Goal: Task Accomplishment & Management: Use online tool/utility

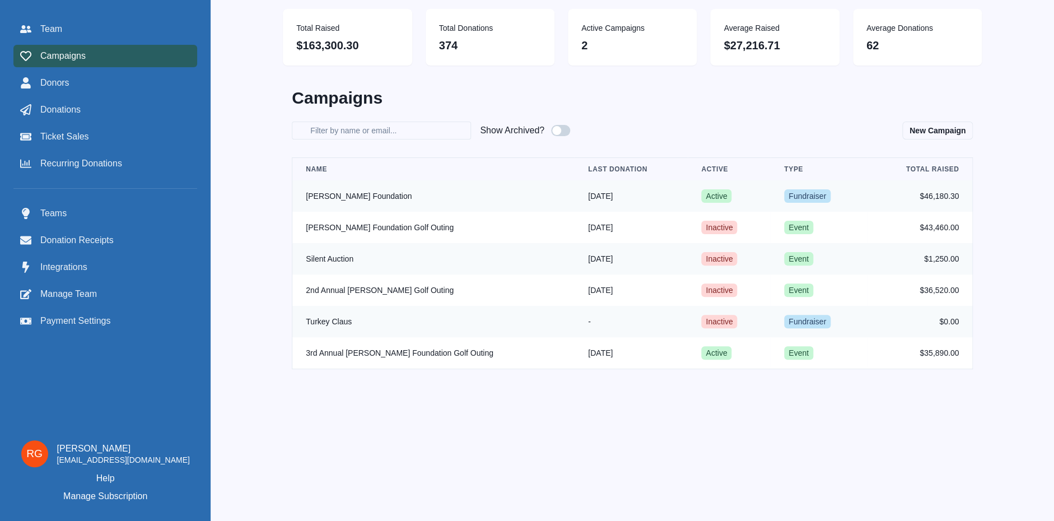
click at [61, 54] on span "Campaigns" at bounding box center [62, 55] width 45 height 13
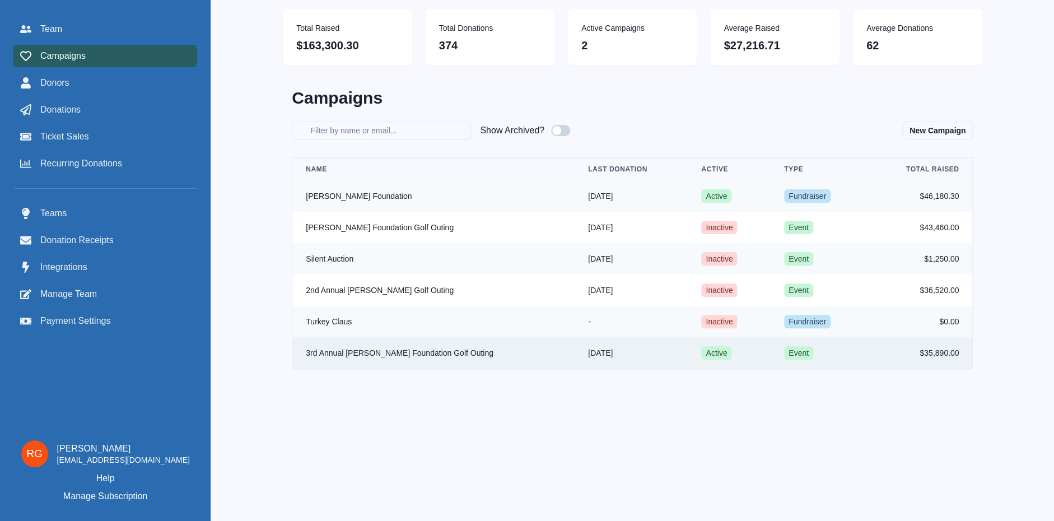
click at [366, 354] on td "3rd Annual [PERSON_NAME] Foundation Golf Outing" at bounding box center [433, 353] width 282 height 32
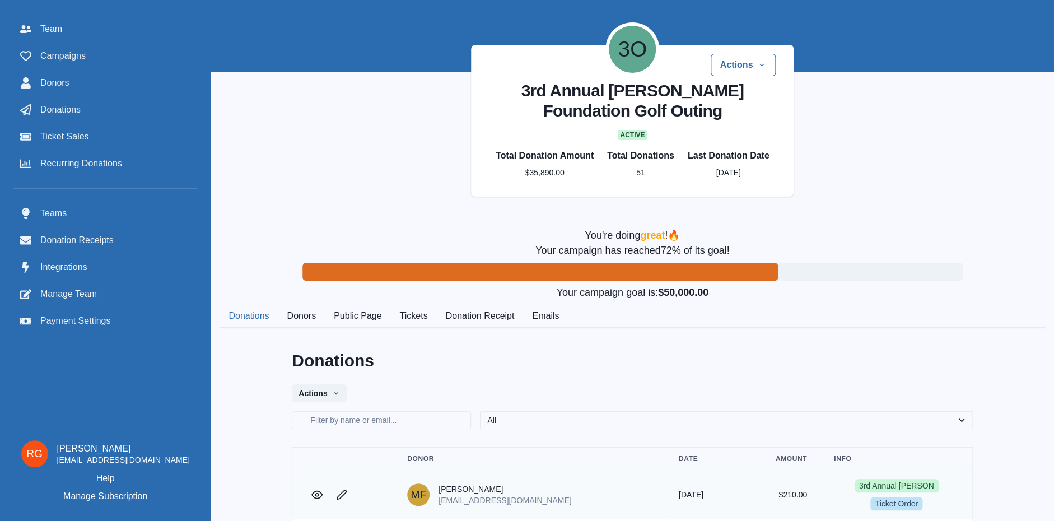
scroll to position [121, 0]
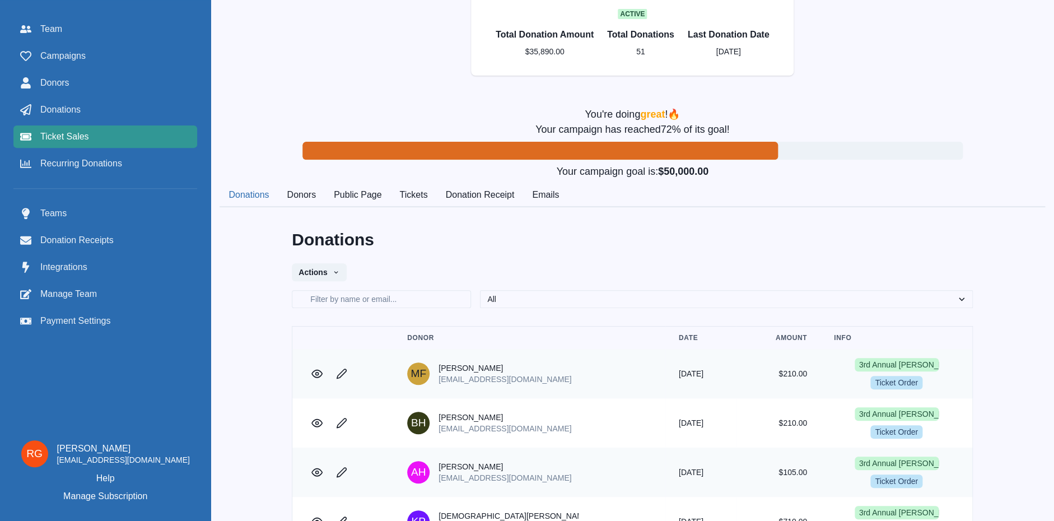
click at [54, 136] on span "Ticket Sales" at bounding box center [64, 136] width 49 height 13
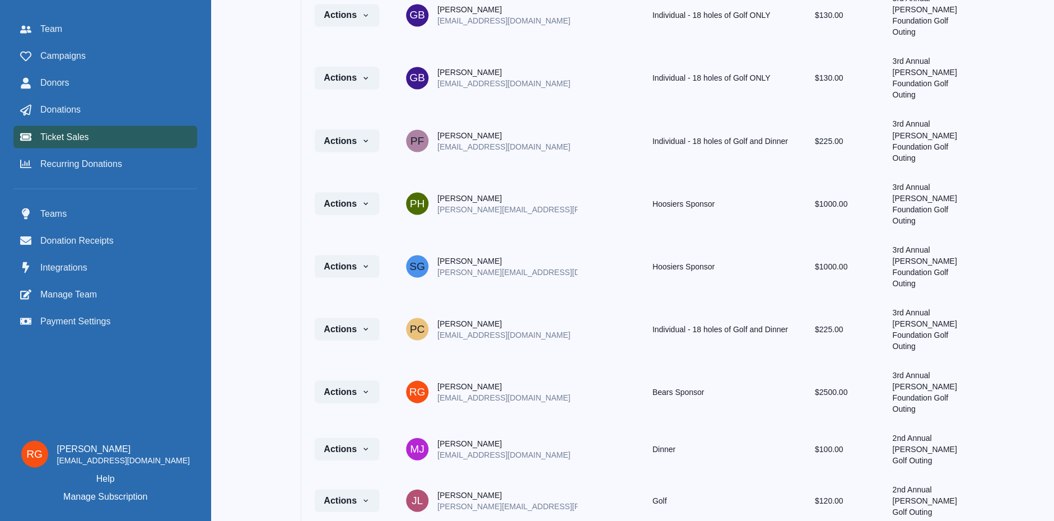
scroll to position [5254, 0]
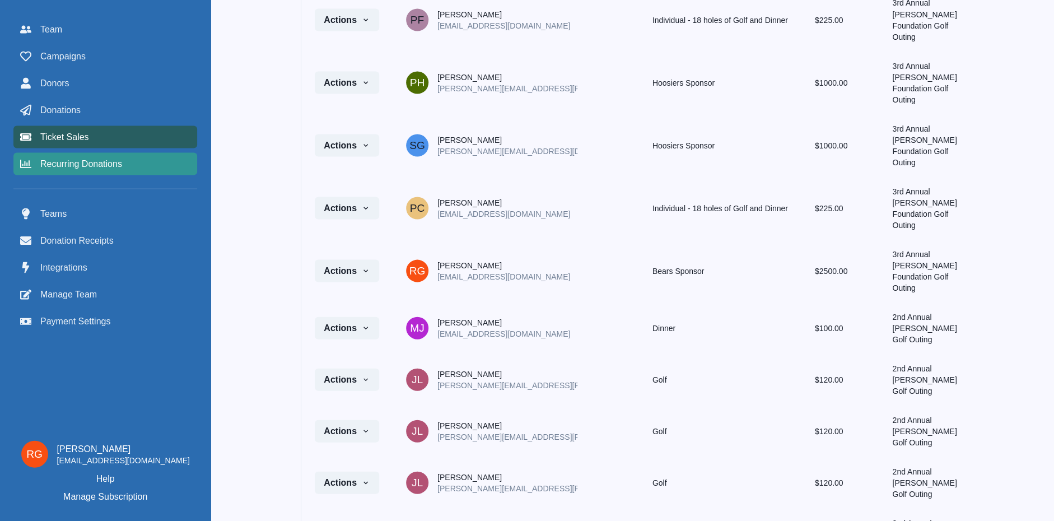
click at [77, 163] on span "Recurring Donations" at bounding box center [81, 163] width 82 height 13
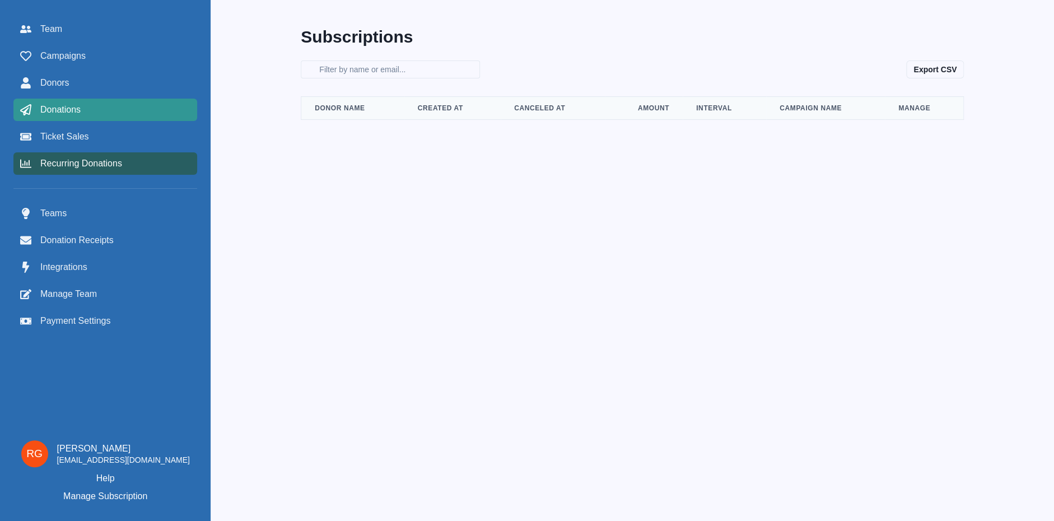
click at [60, 111] on span "Donations" at bounding box center [60, 109] width 40 height 13
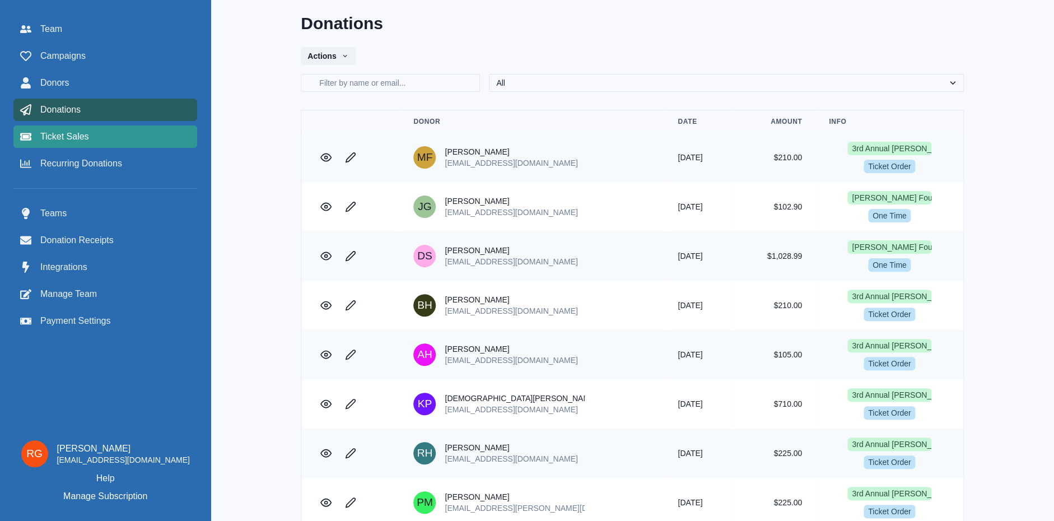
click at [69, 141] on span "Ticket Sales" at bounding box center [64, 136] width 49 height 13
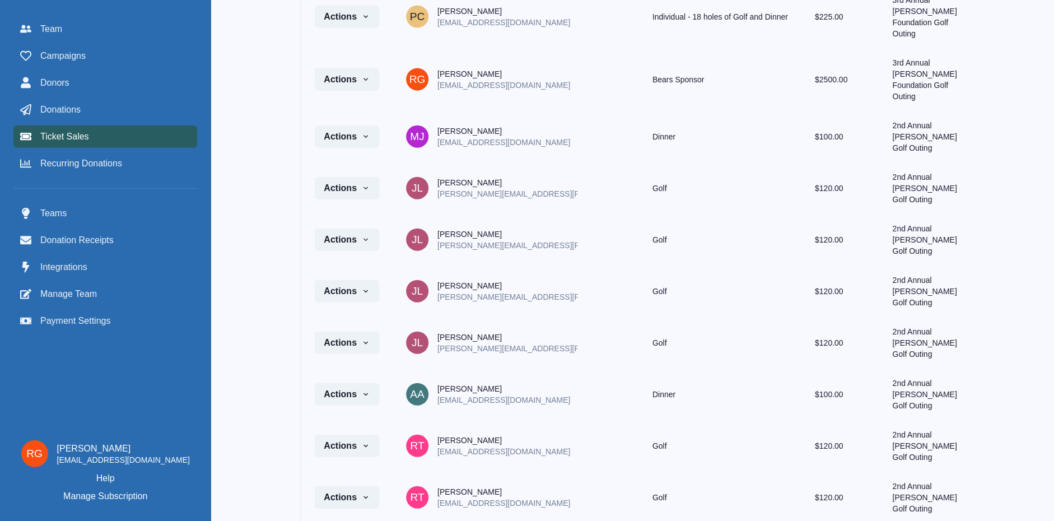
scroll to position [5143, 0]
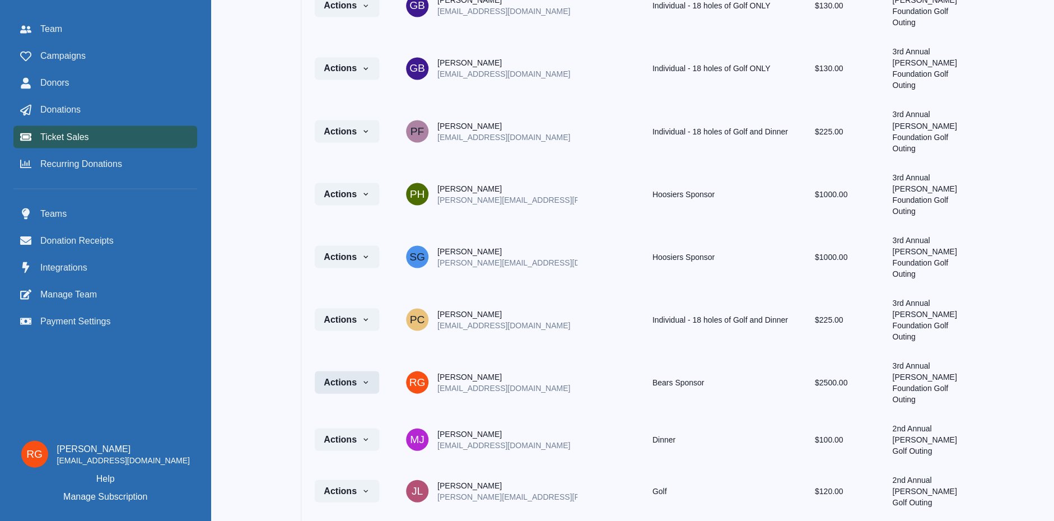
click at [363, 387] on icon "button" at bounding box center [365, 382] width 9 height 9
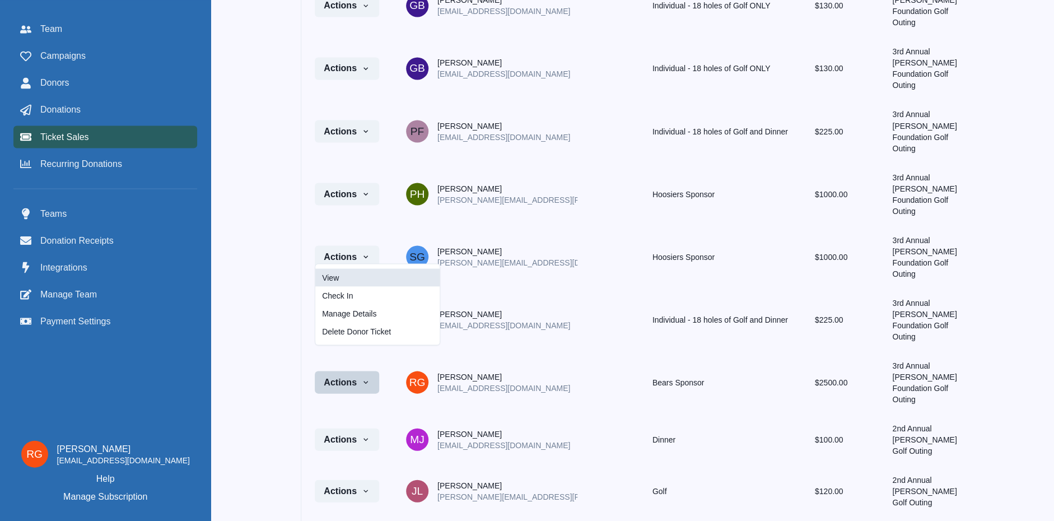
click at [337, 286] on link "View" at bounding box center [377, 277] width 124 height 18
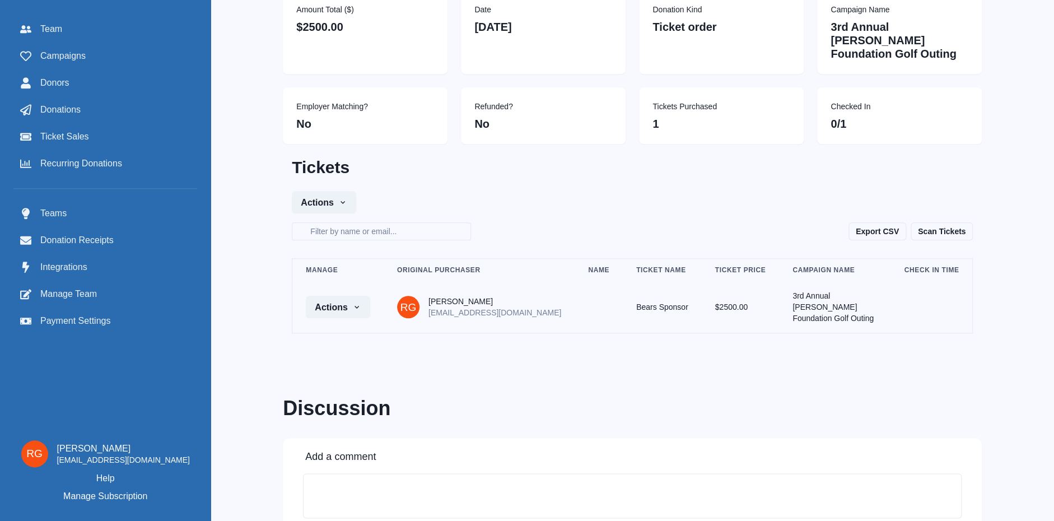
scroll to position [424, 0]
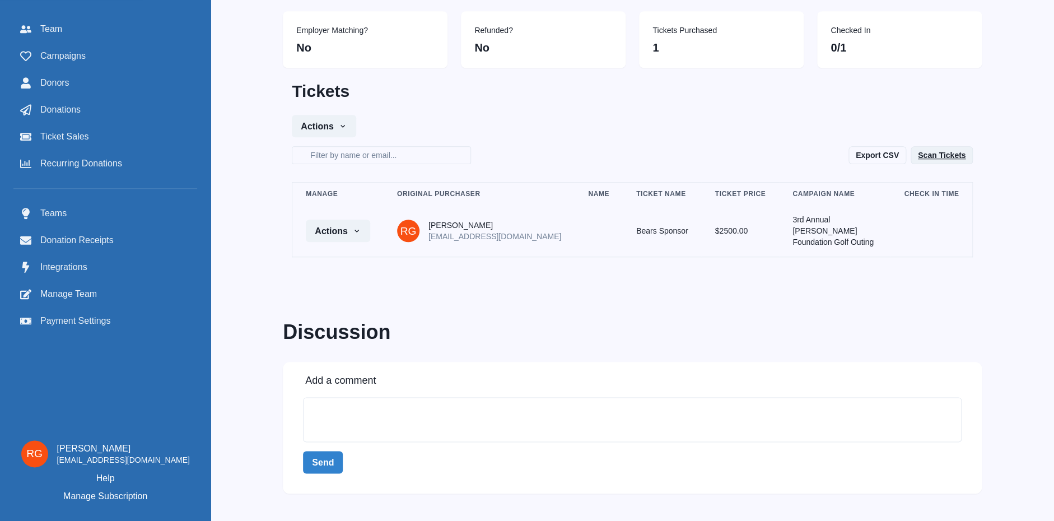
click at [932, 160] on link "Scan Tickets" at bounding box center [942, 155] width 62 height 18
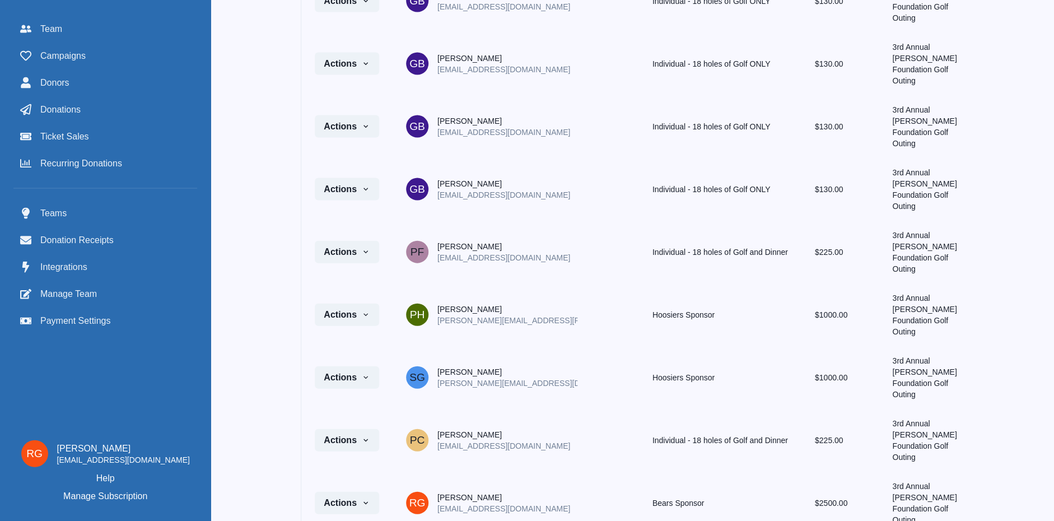
scroll to position [5544, 0]
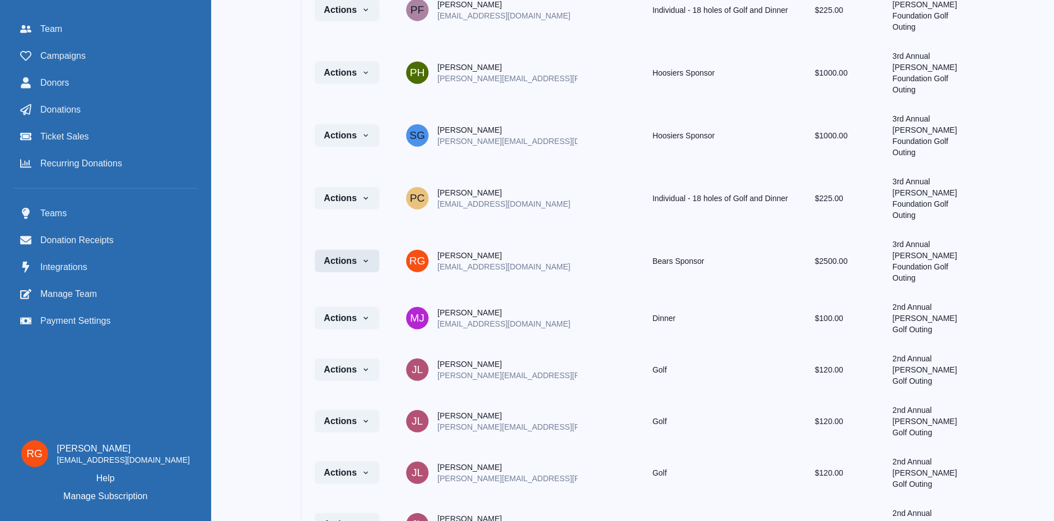
click at [365, 263] on icon "button" at bounding box center [366, 261] width 4 height 3
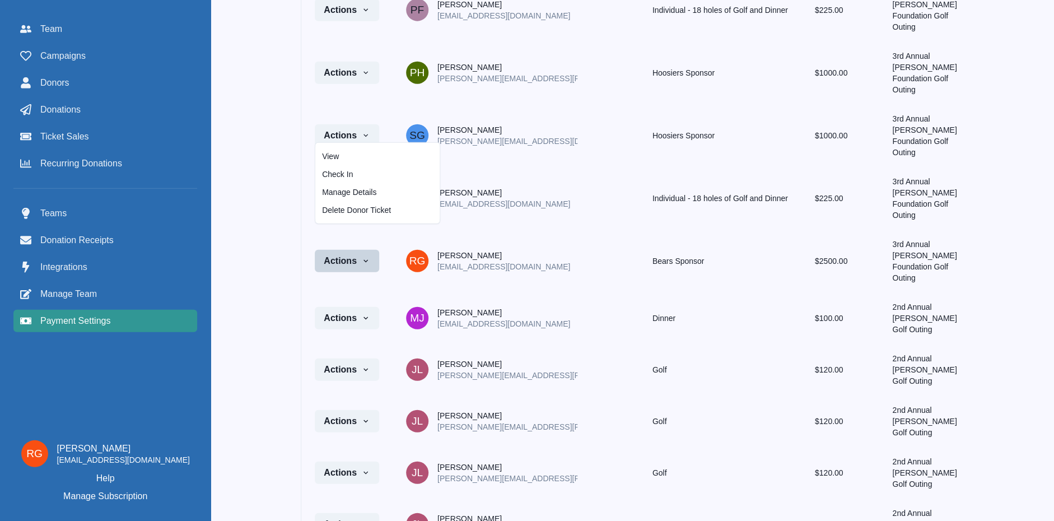
scroll to position [4999, 0]
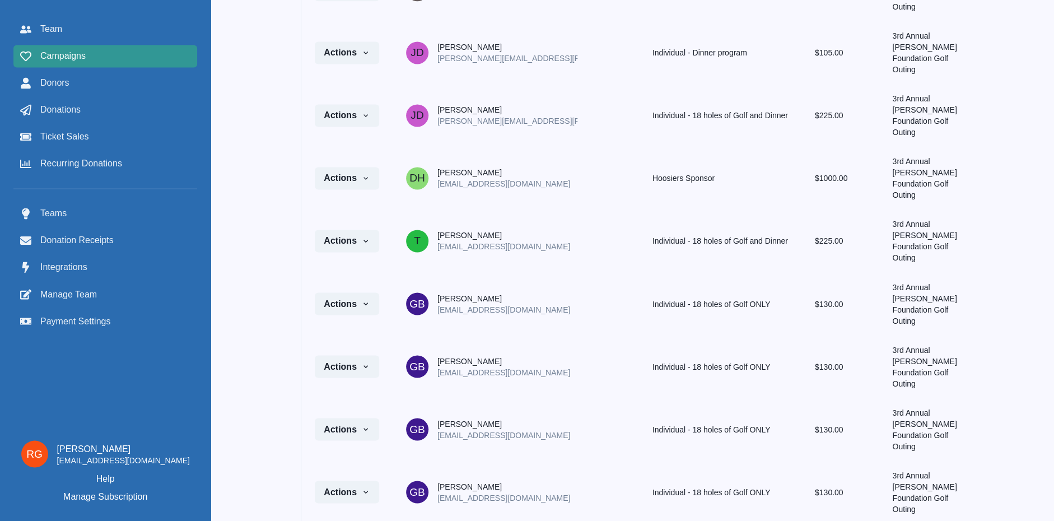
click at [68, 60] on span "Campaigns" at bounding box center [62, 55] width 45 height 13
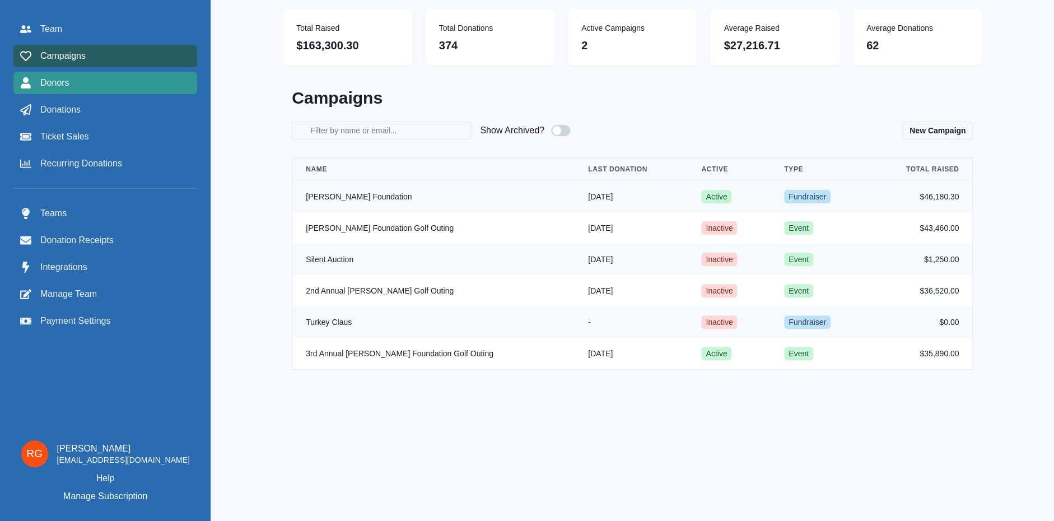
click at [61, 81] on span "Donors" at bounding box center [54, 82] width 29 height 13
